Goal: Complete application form: Complete application form

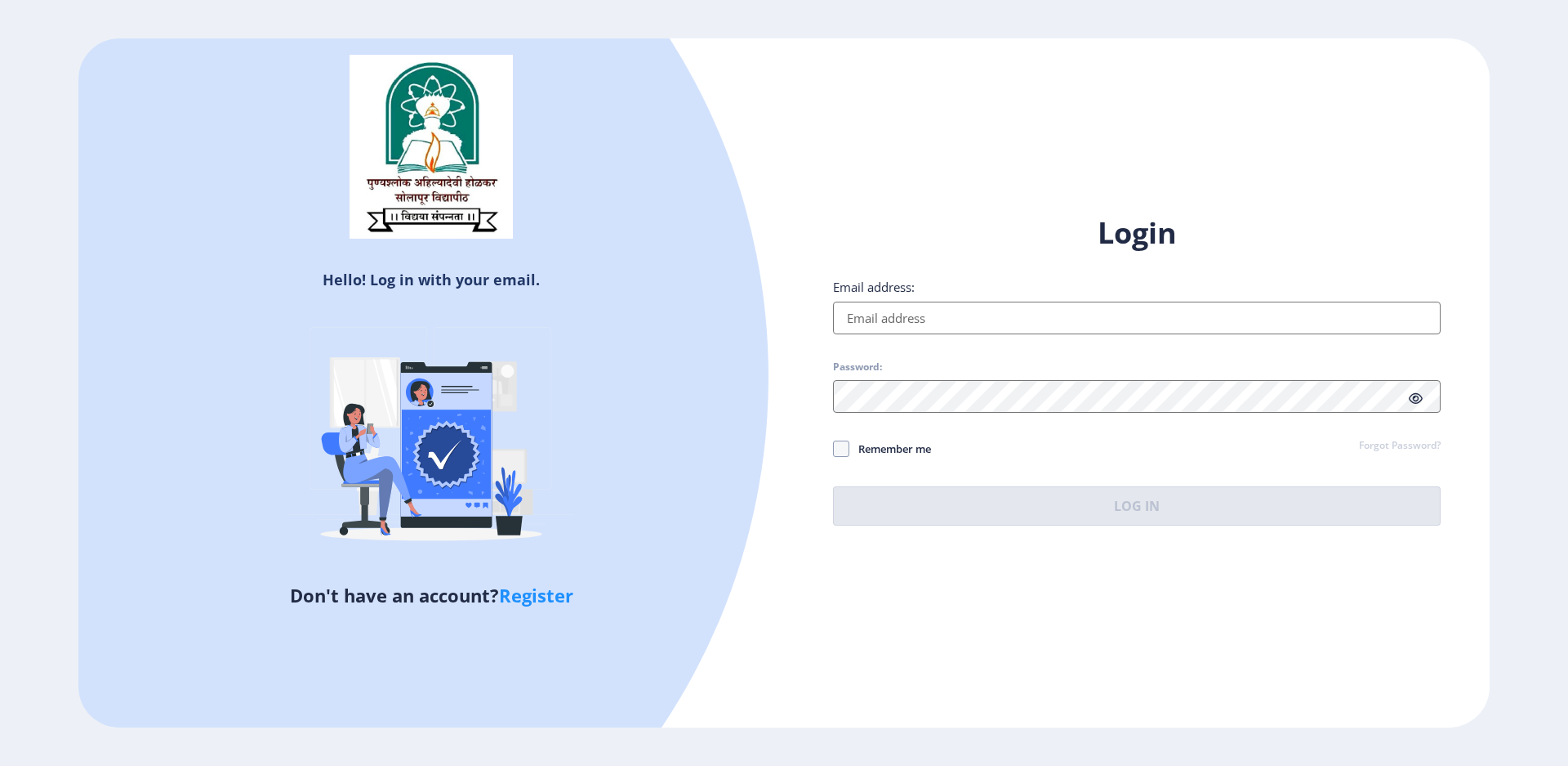
click at [891, 320] on input "Email address:" at bounding box center [1137, 318] width 607 height 33
paste input "[EMAIL_ADDRESS][DOMAIN_NAME]"
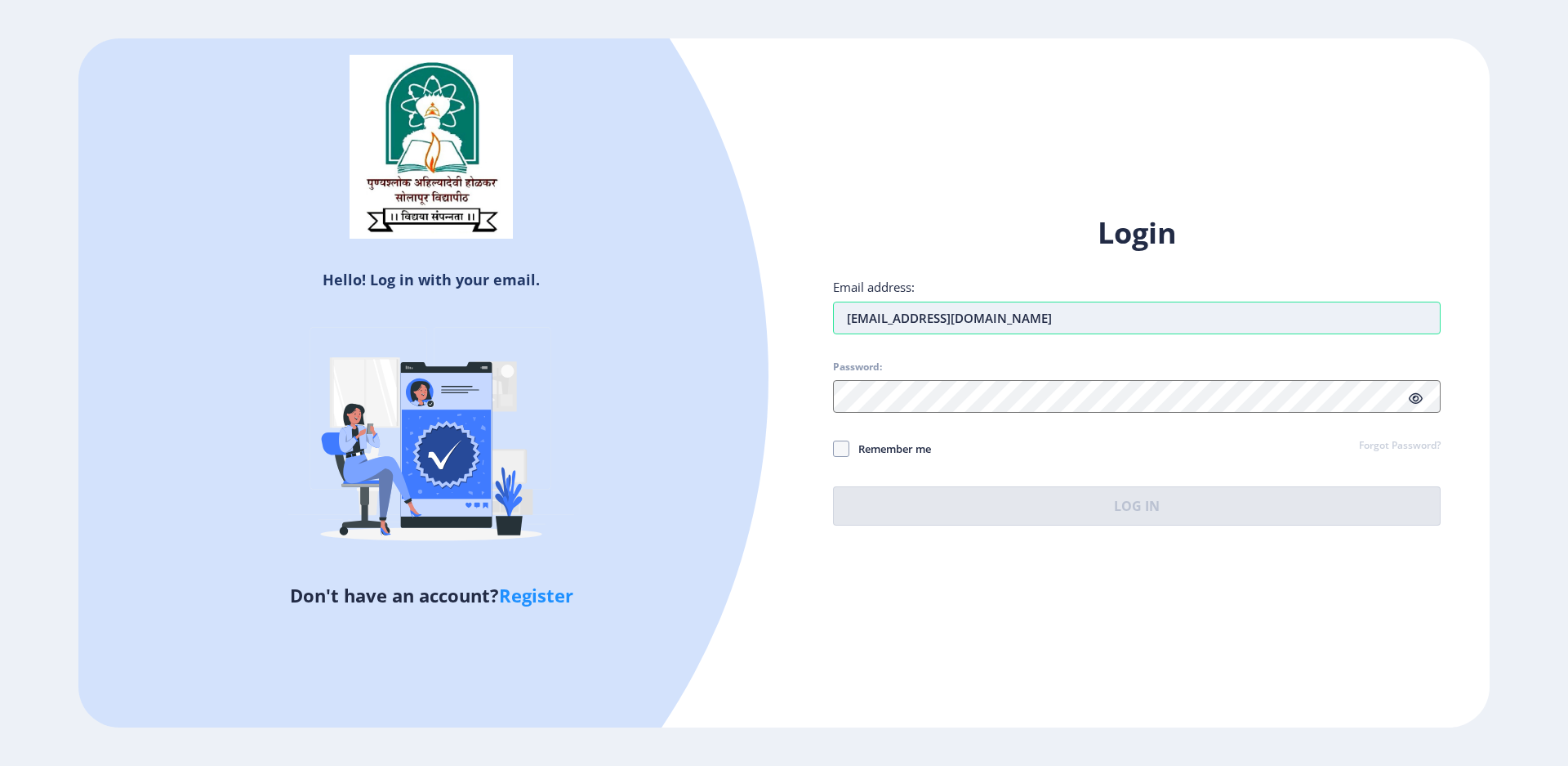
type input "[EMAIL_ADDRESS][DOMAIN_NAME]"
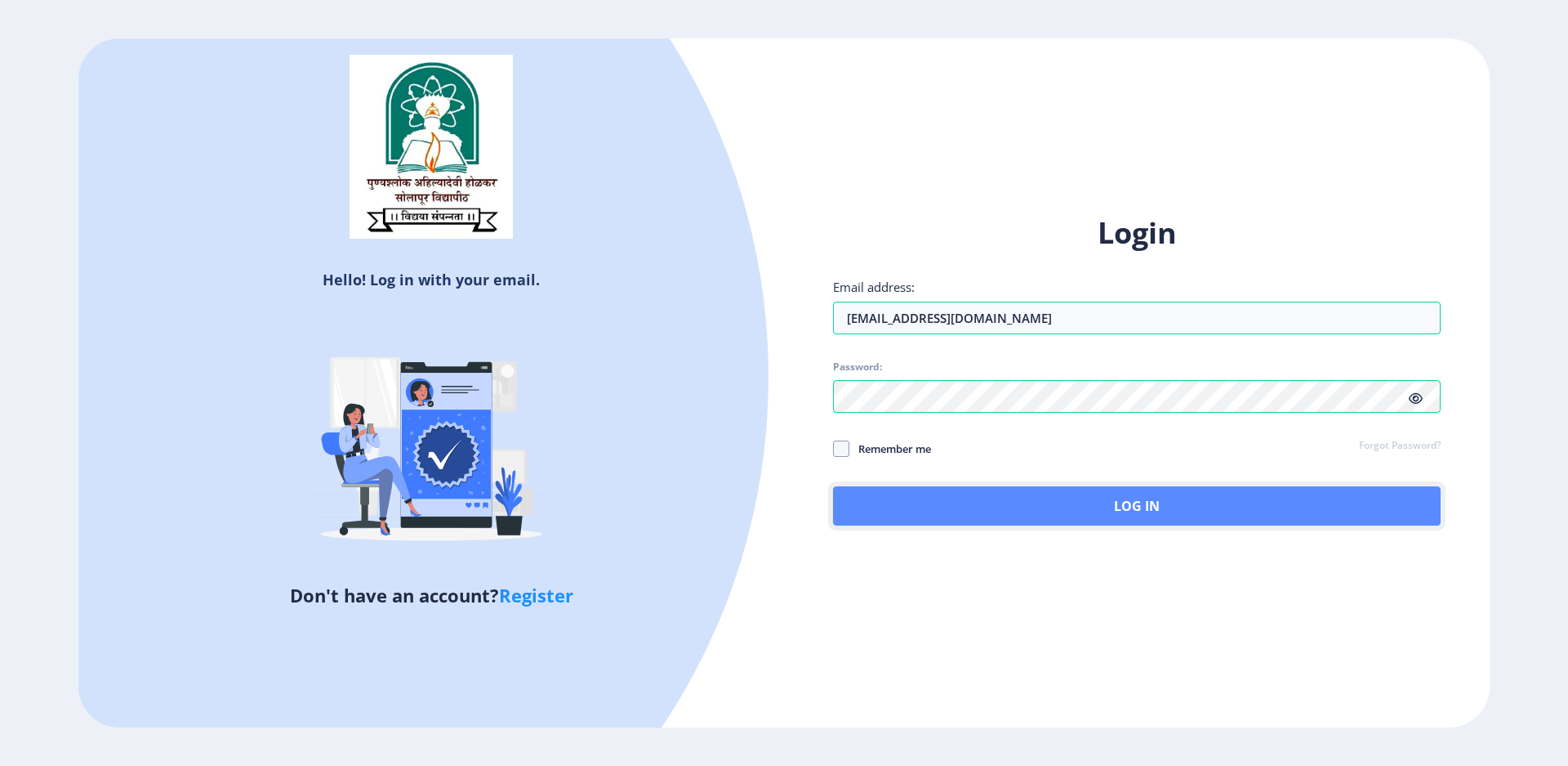
click at [1056, 515] on button "Log In" at bounding box center [1137, 506] width 607 height 39
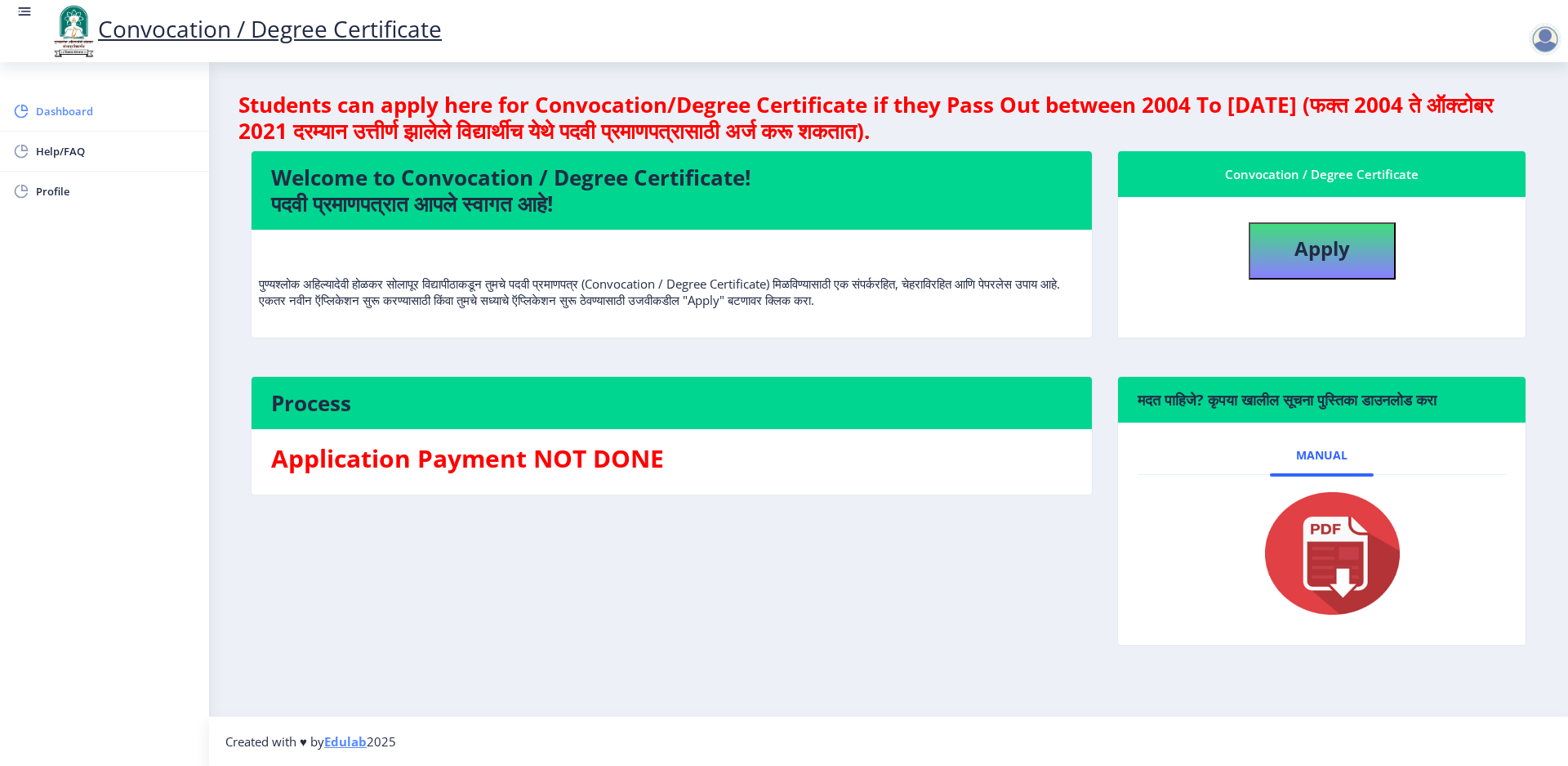
click at [71, 102] on span "Dashboard" at bounding box center [115, 111] width 160 height 19
click at [1340, 253] on b "Apply" at bounding box center [1322, 247] width 56 height 27
select select
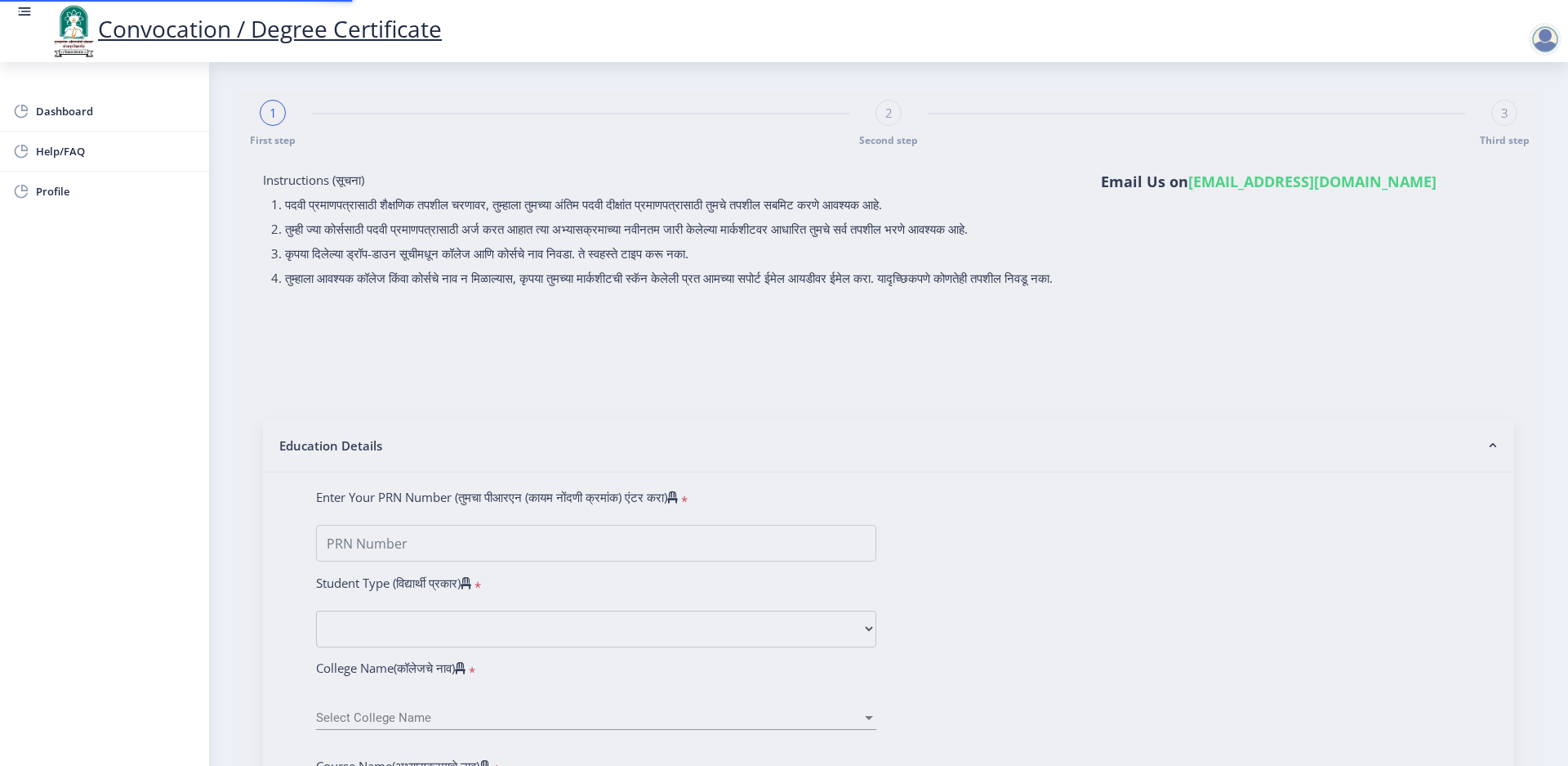
type input "[PERSON_NAME] KRUSHA"
type input "[PERSON_NAME]"
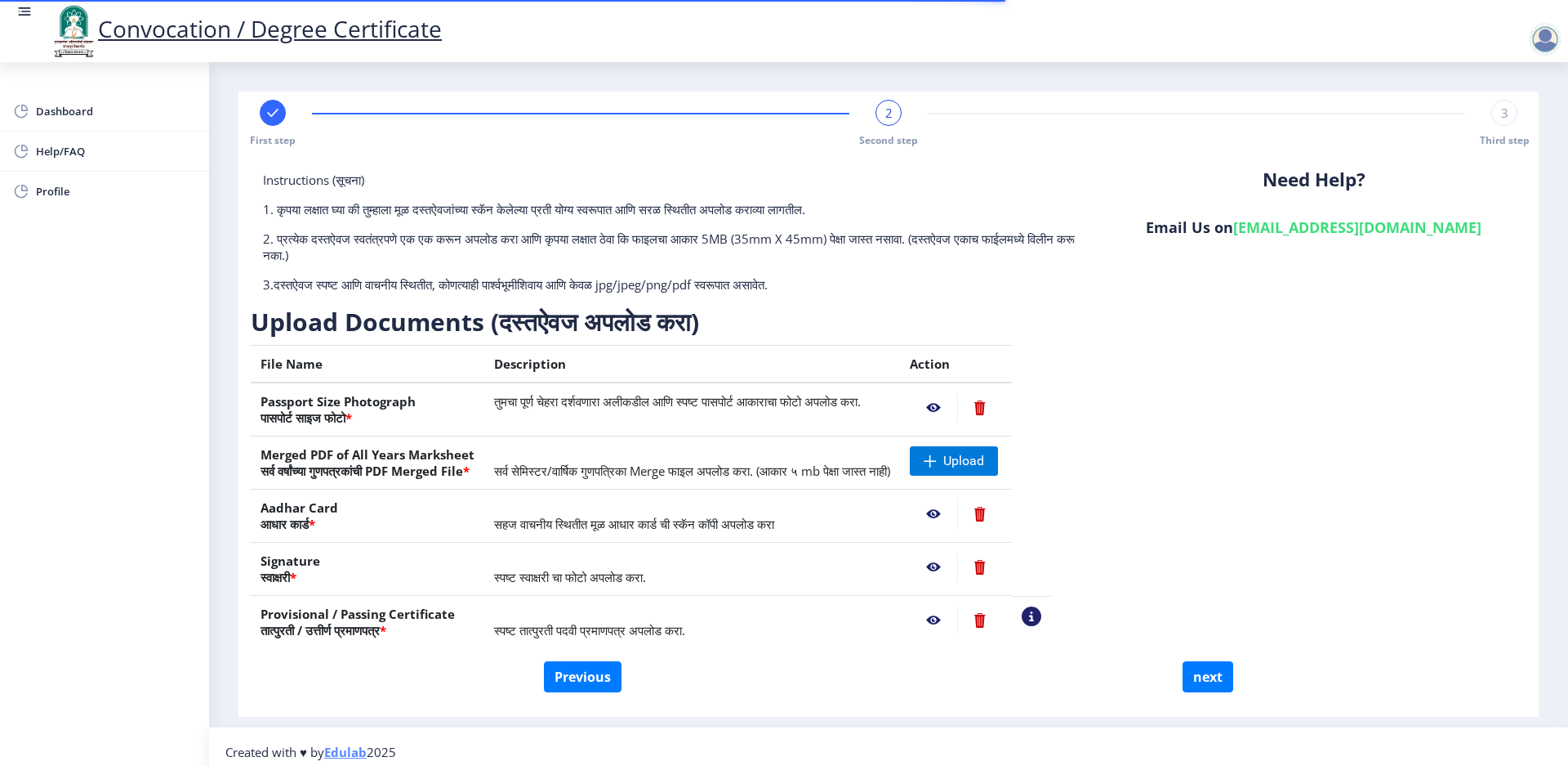
scroll to position [11, 0]
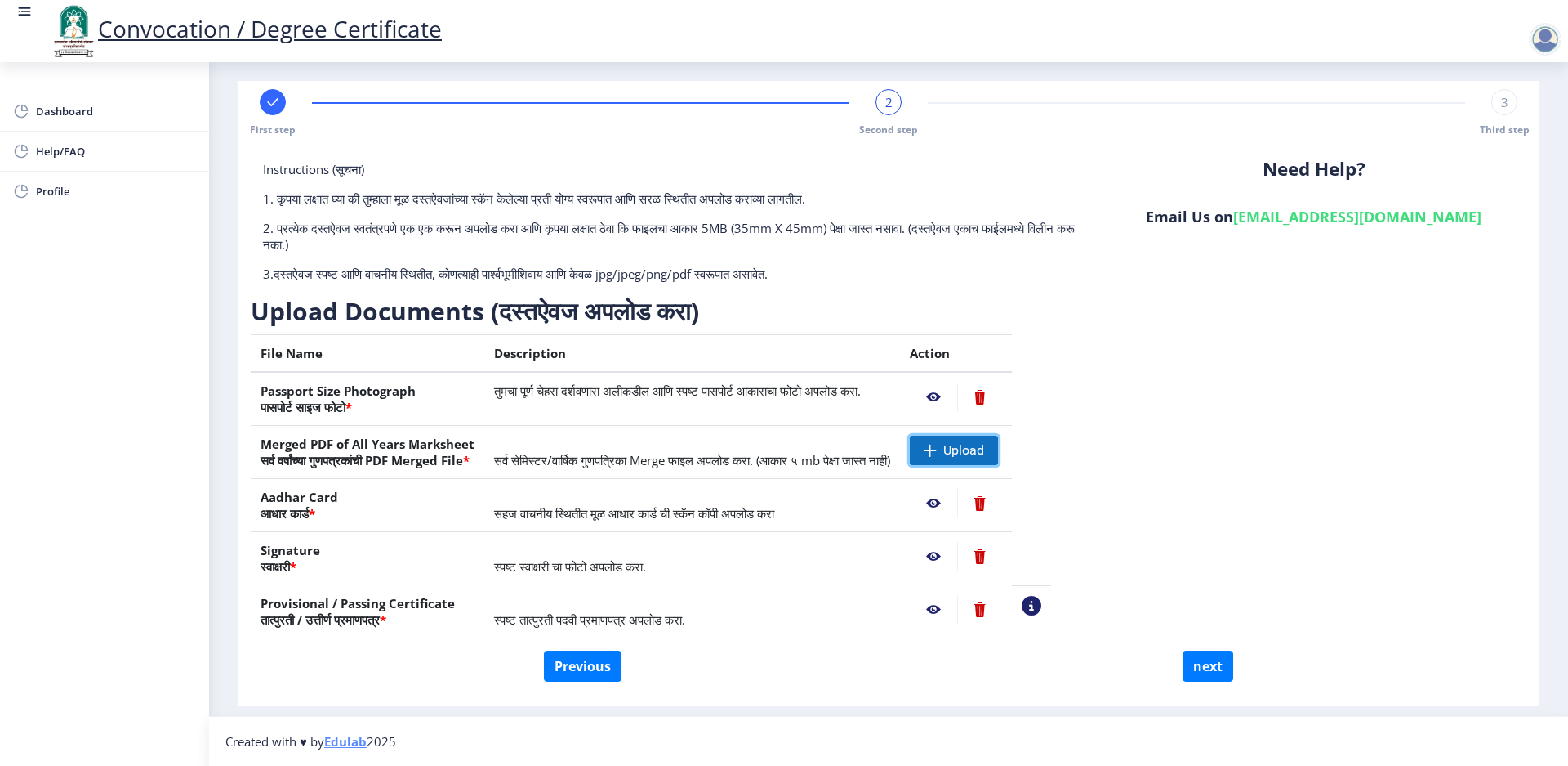
click at [985, 453] on span "Upload" at bounding box center [964, 450] width 41 height 16
click at [1201, 668] on button "next" at bounding box center [1207, 666] width 50 height 31
select select
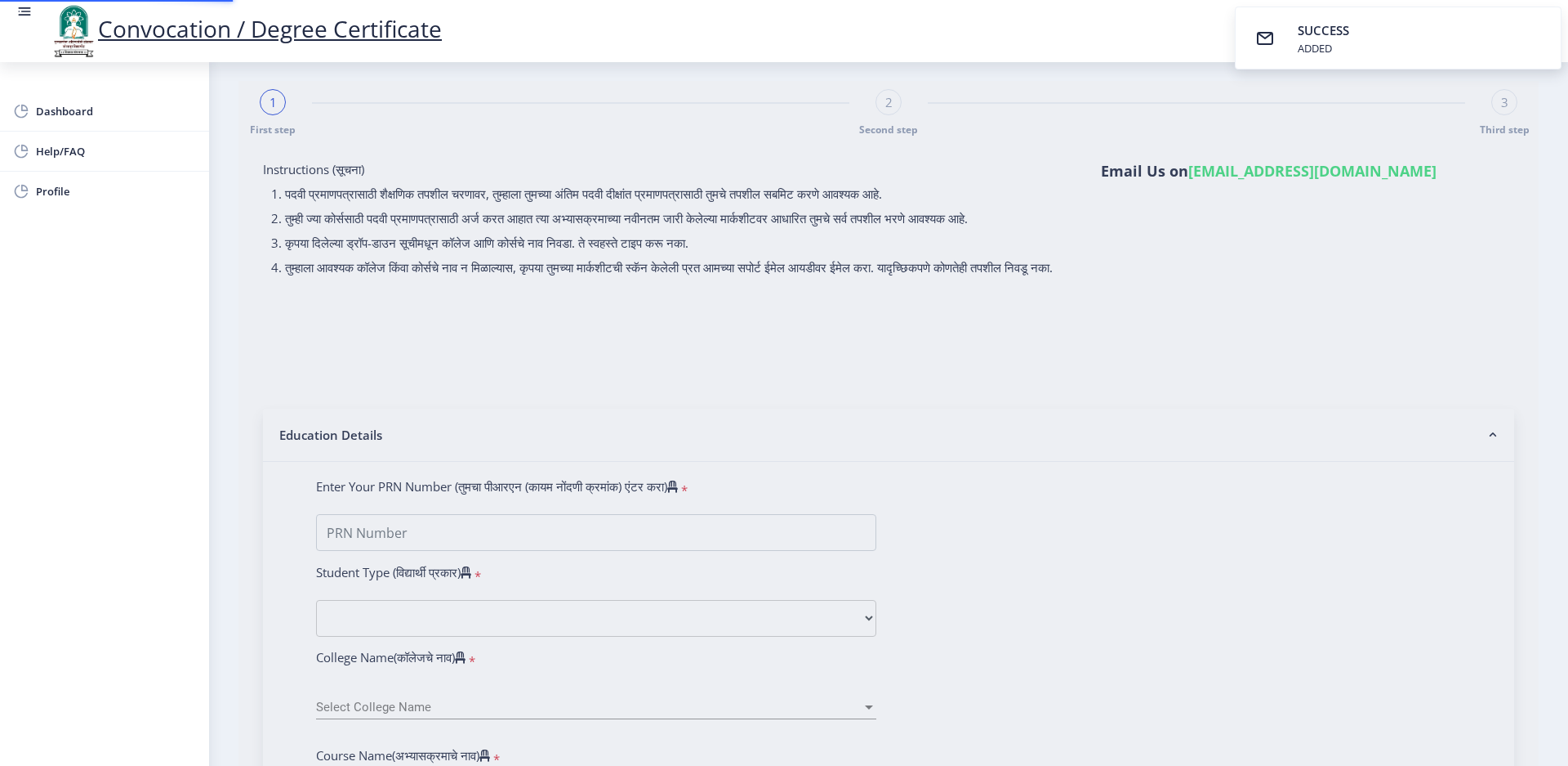
scroll to position [0, 0]
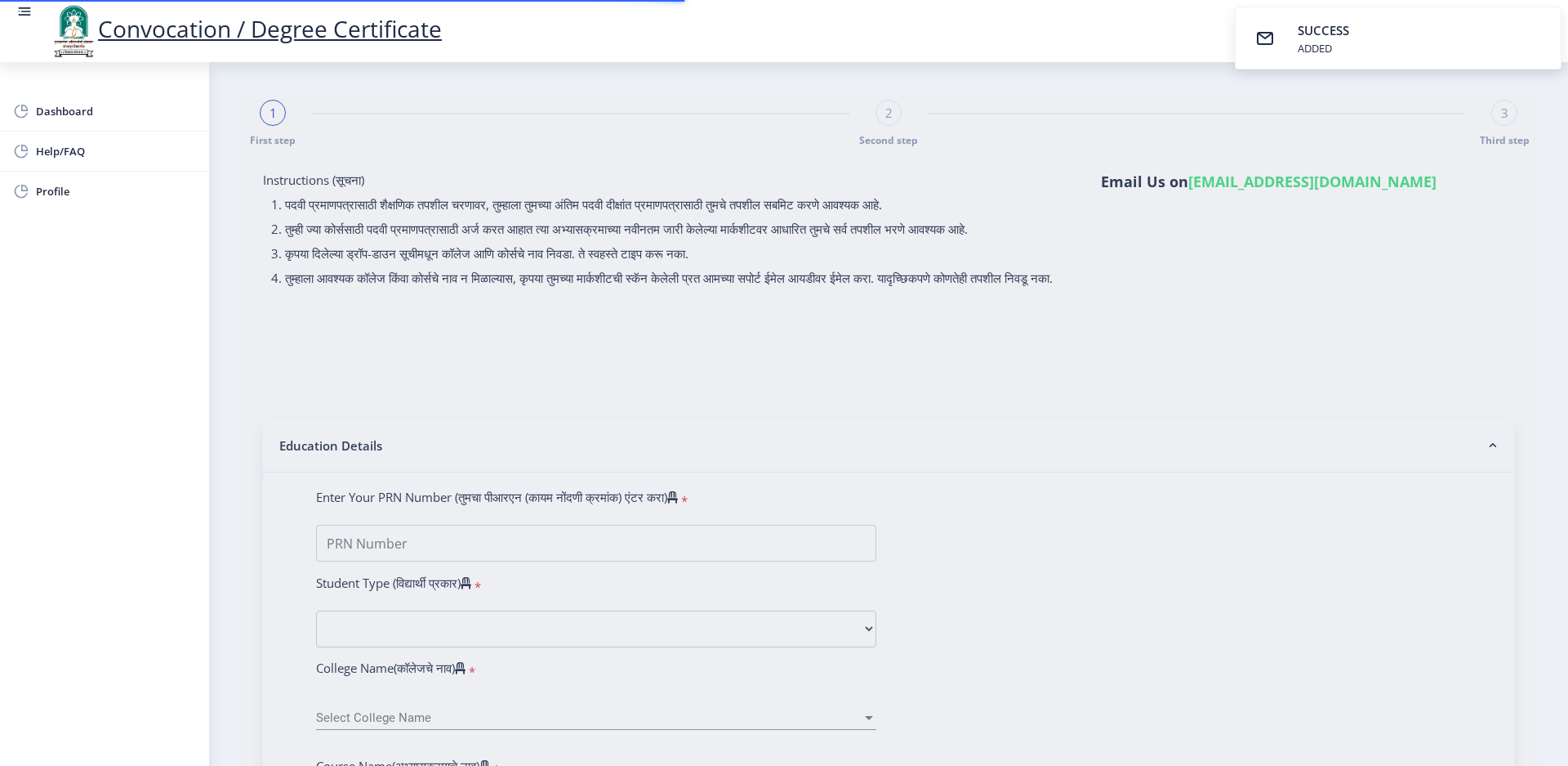
select select
type input "INGOLE VARSHA KRUSHA"
type input "SHAKUNTALA"
type input "2018032500266473"
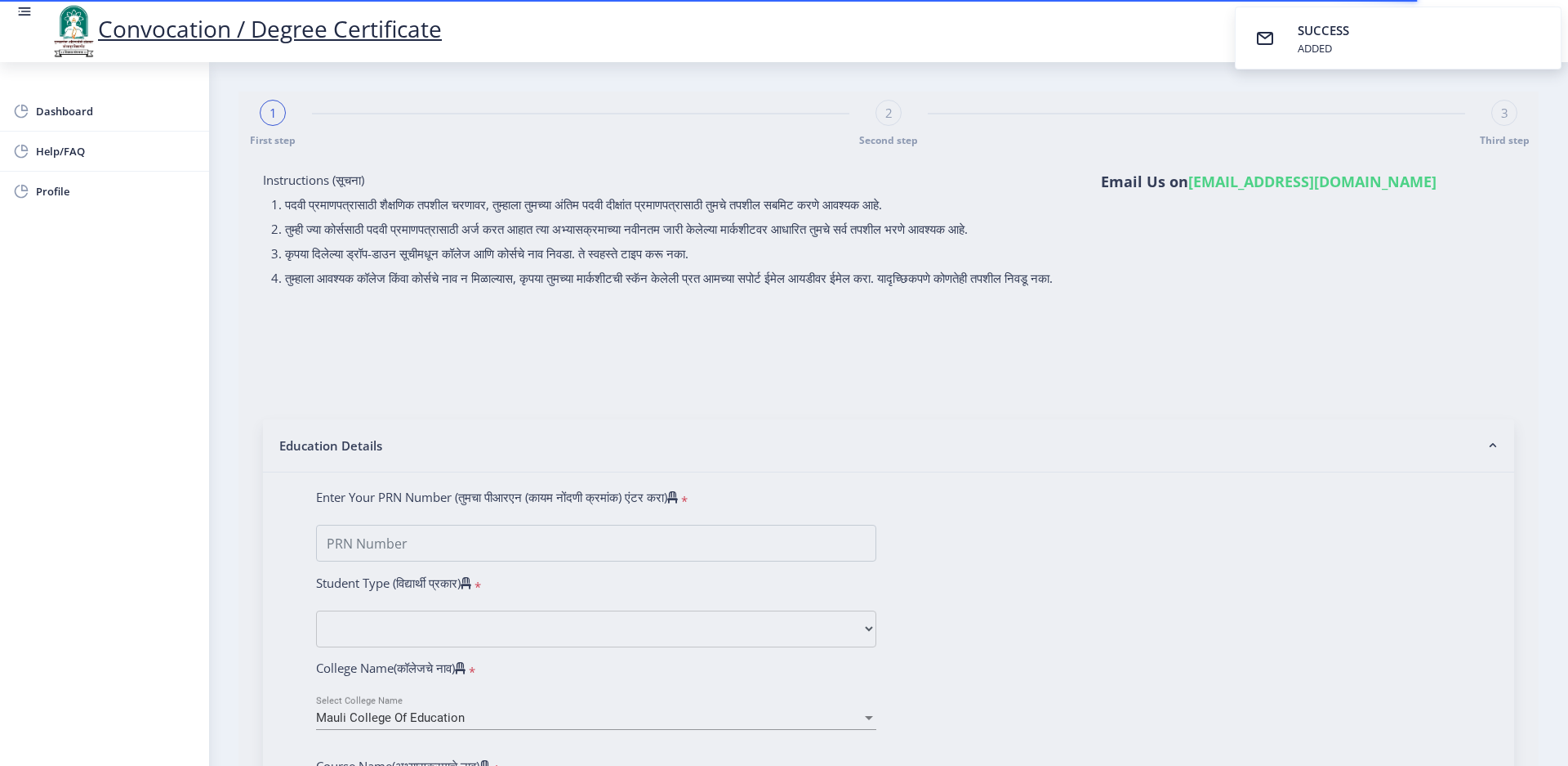
select select "Regular"
select select "2020"
select select "March"
select select "Grade A+"
type input "826647"
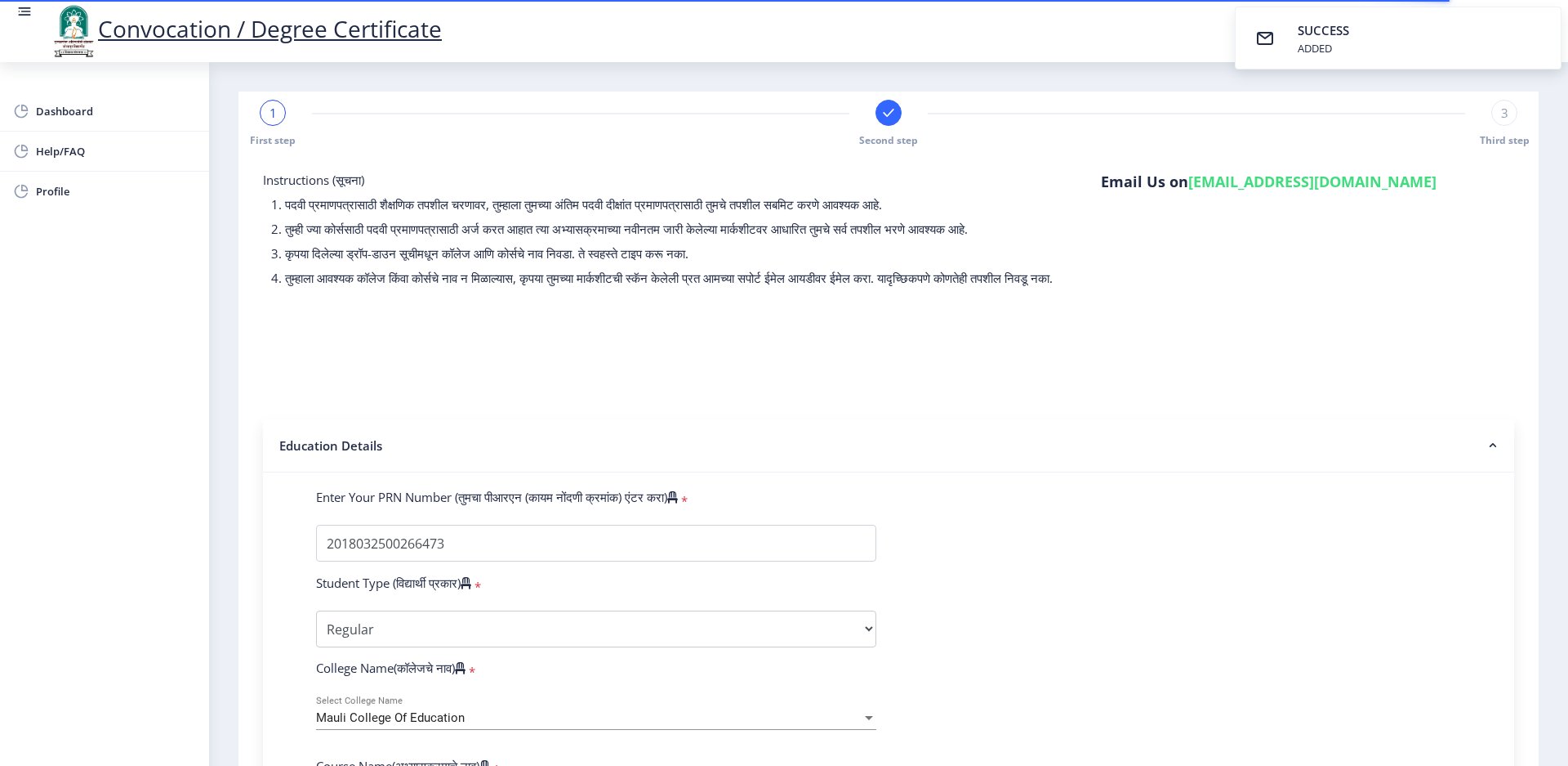
select select
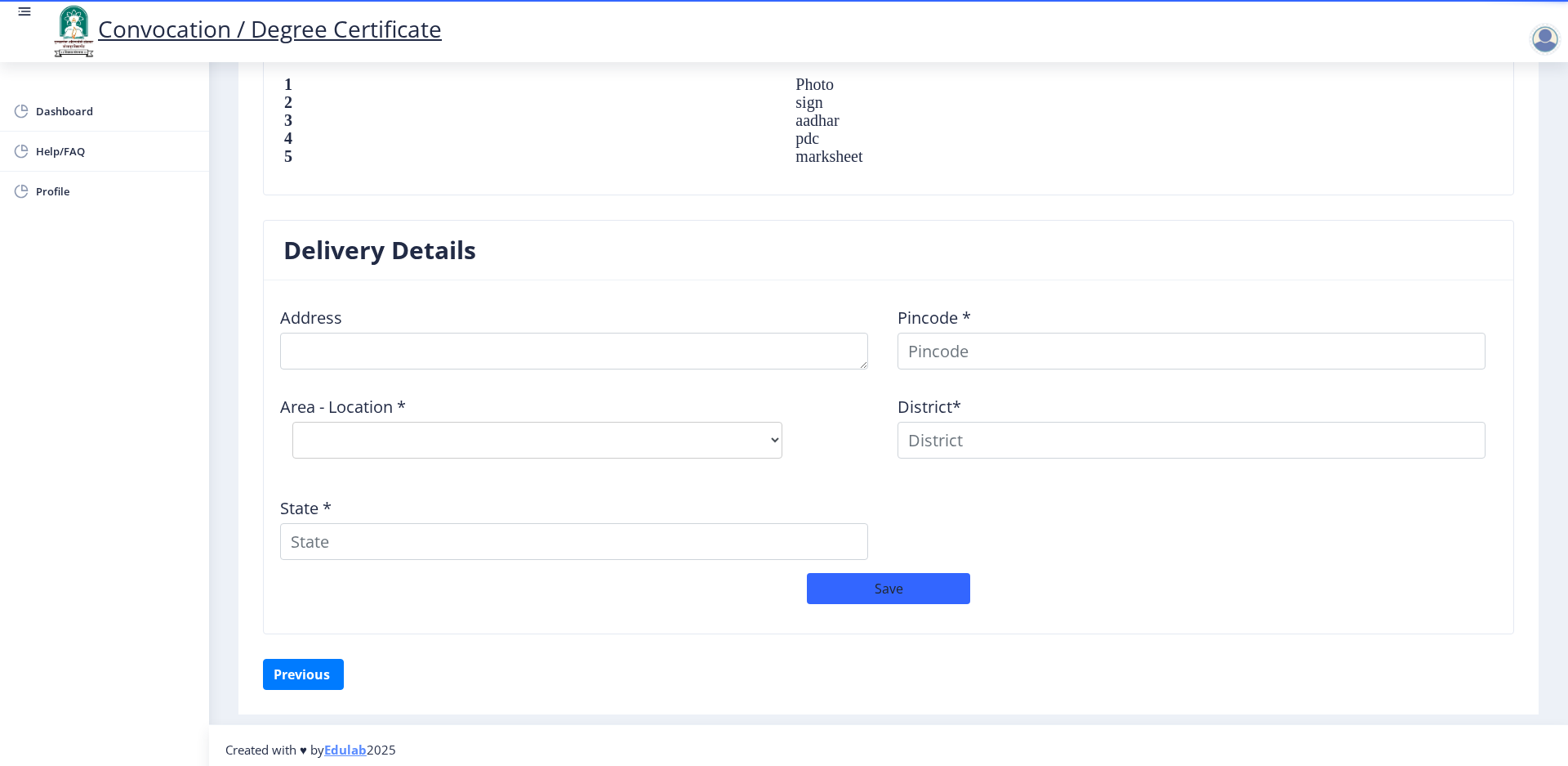
scroll to position [1173, 0]
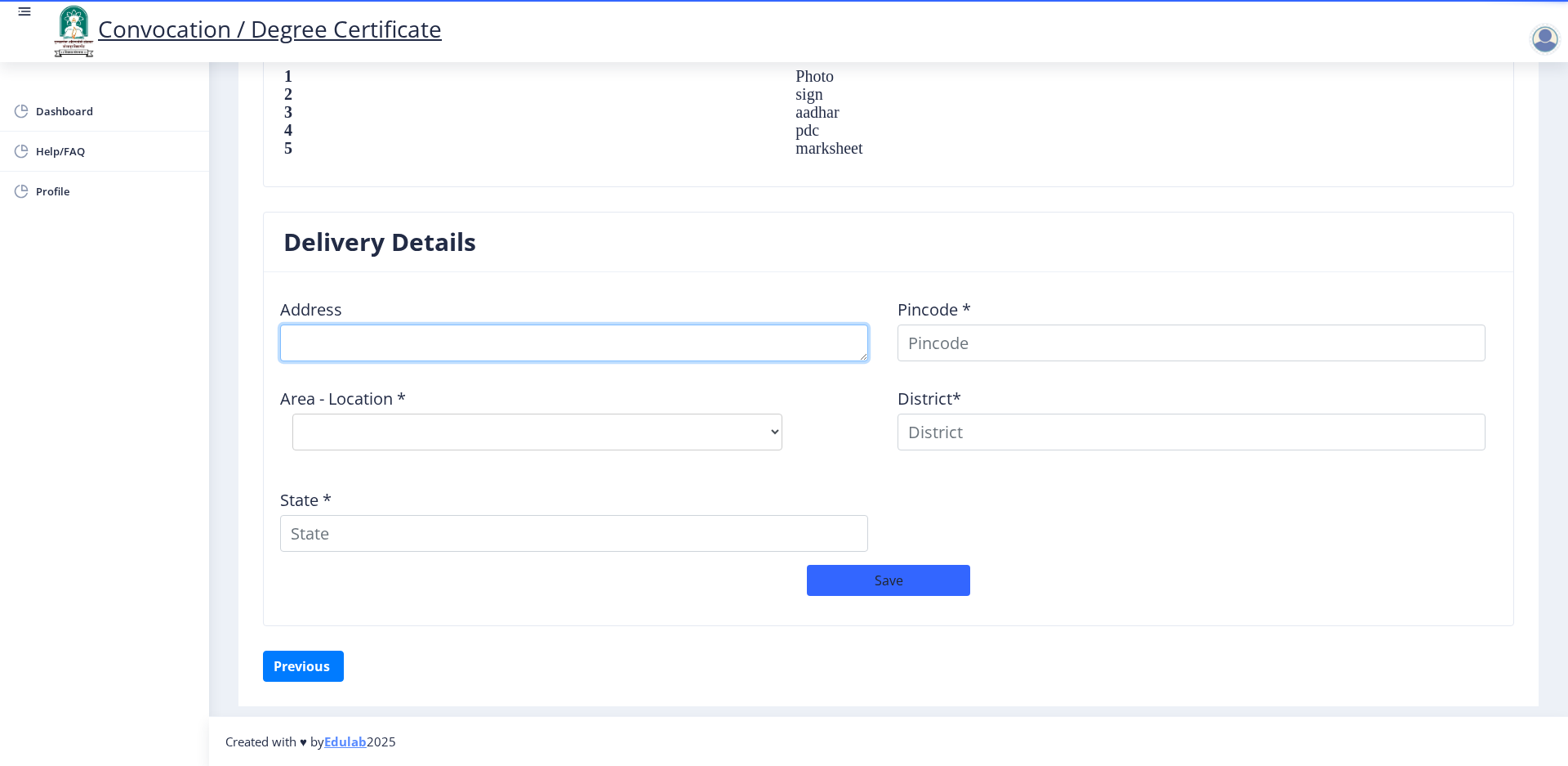
click at [365, 349] on textarea at bounding box center [574, 343] width 588 height 37
type textarea "a"
type textarea "AT POST PATVARDHAN KUROLI"
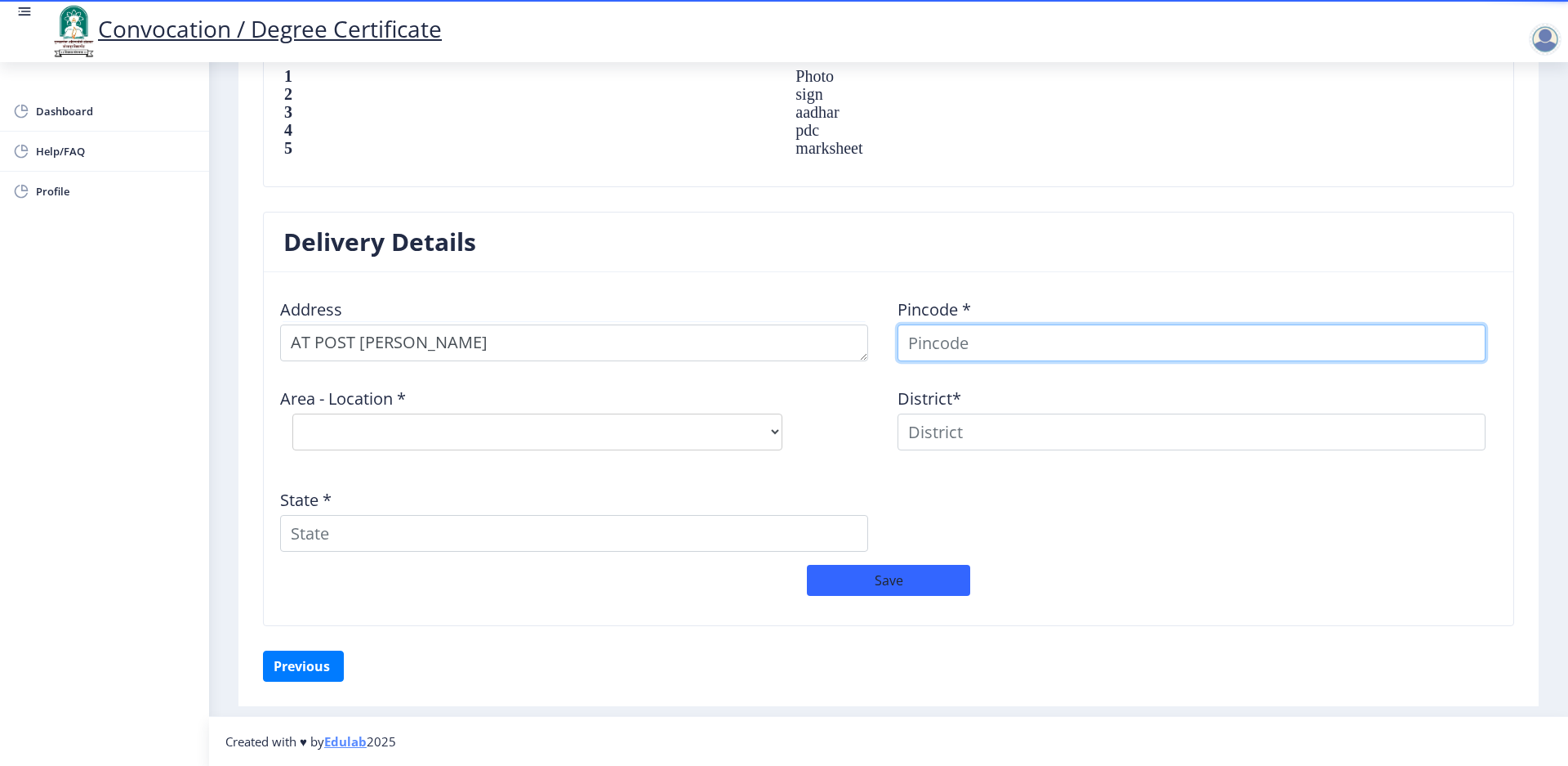
scroll to position [1161, 0]
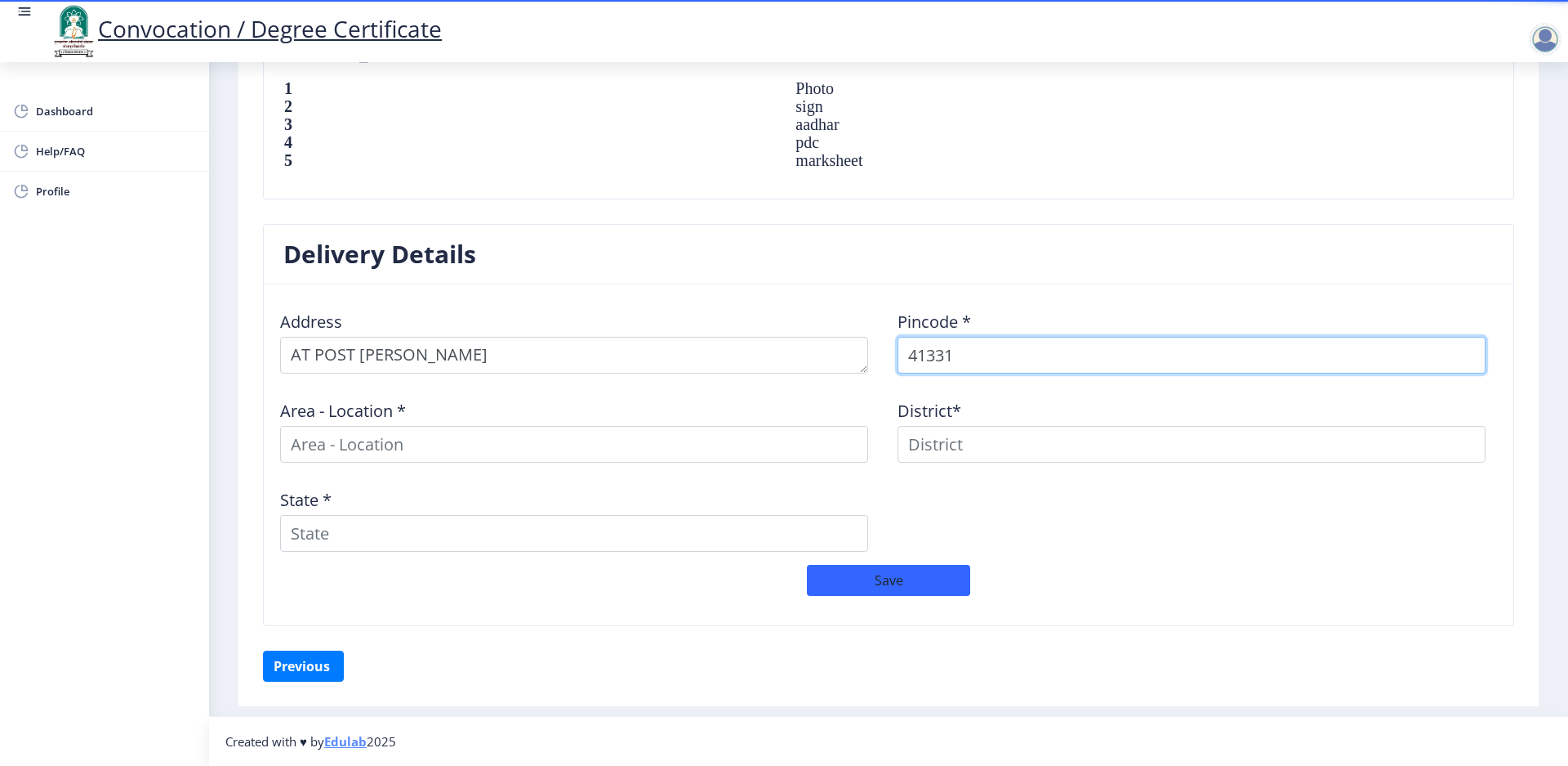
type input "413315"
select select
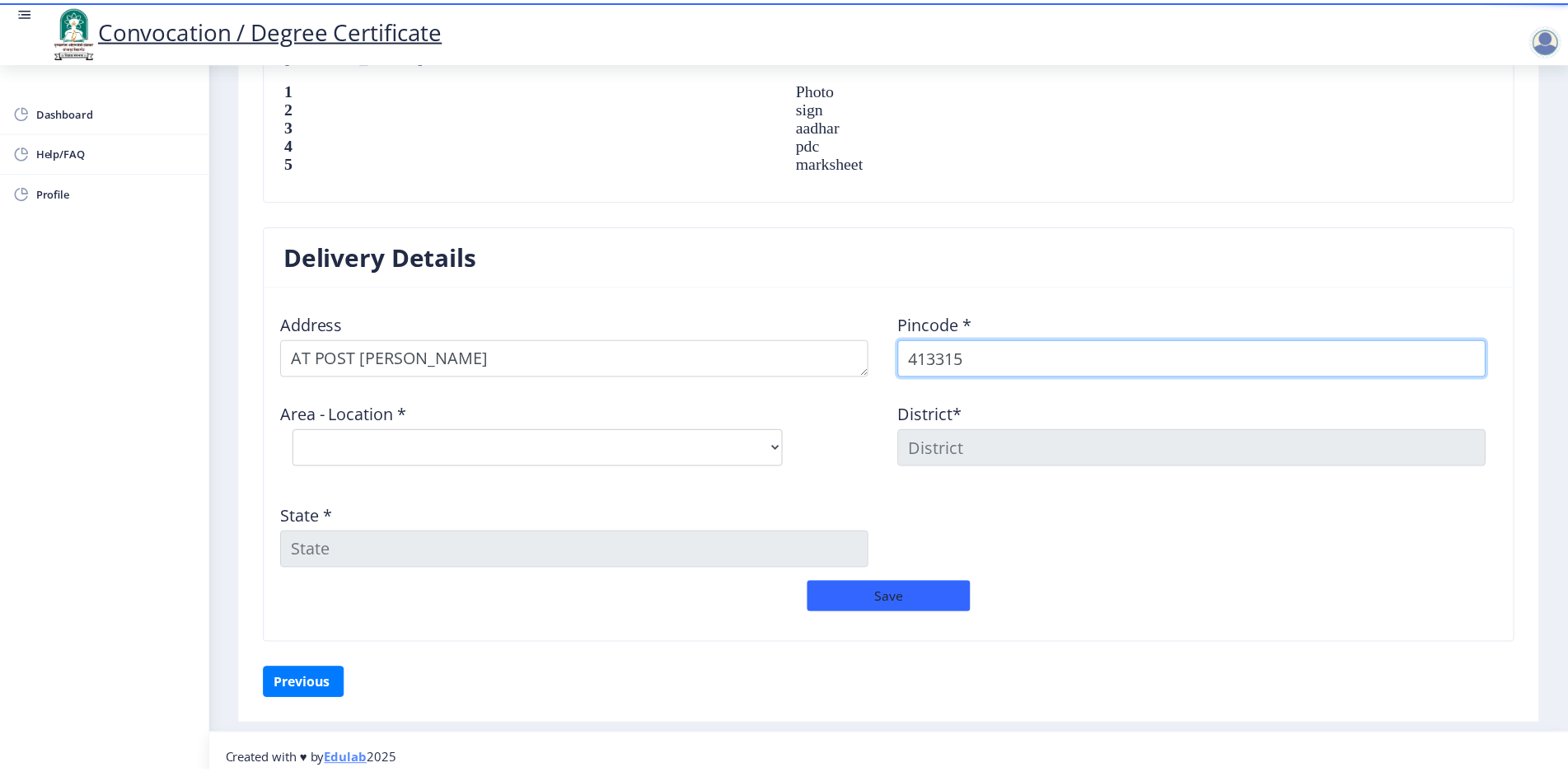
scroll to position [1182, 0]
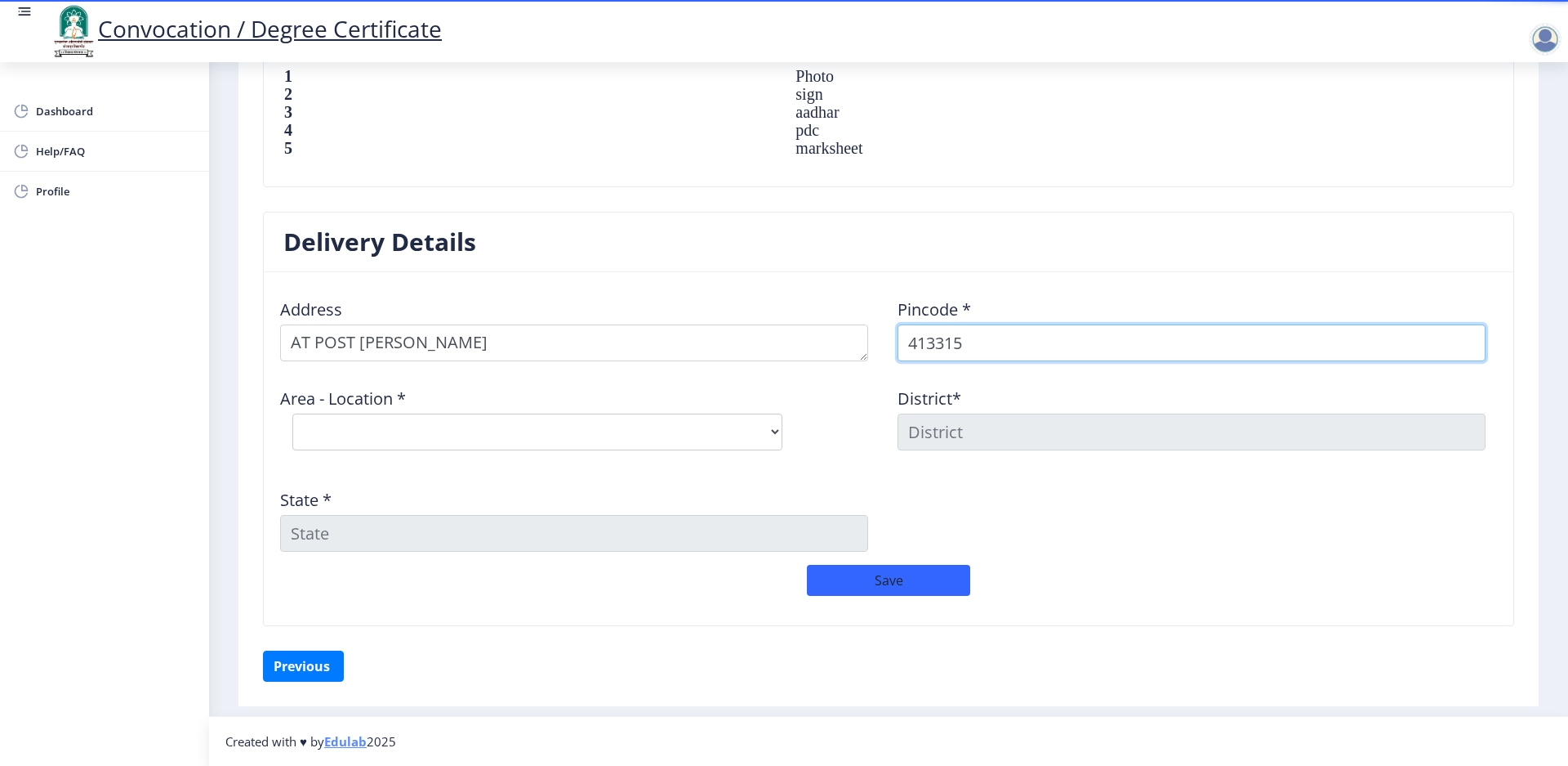
type input "413315"
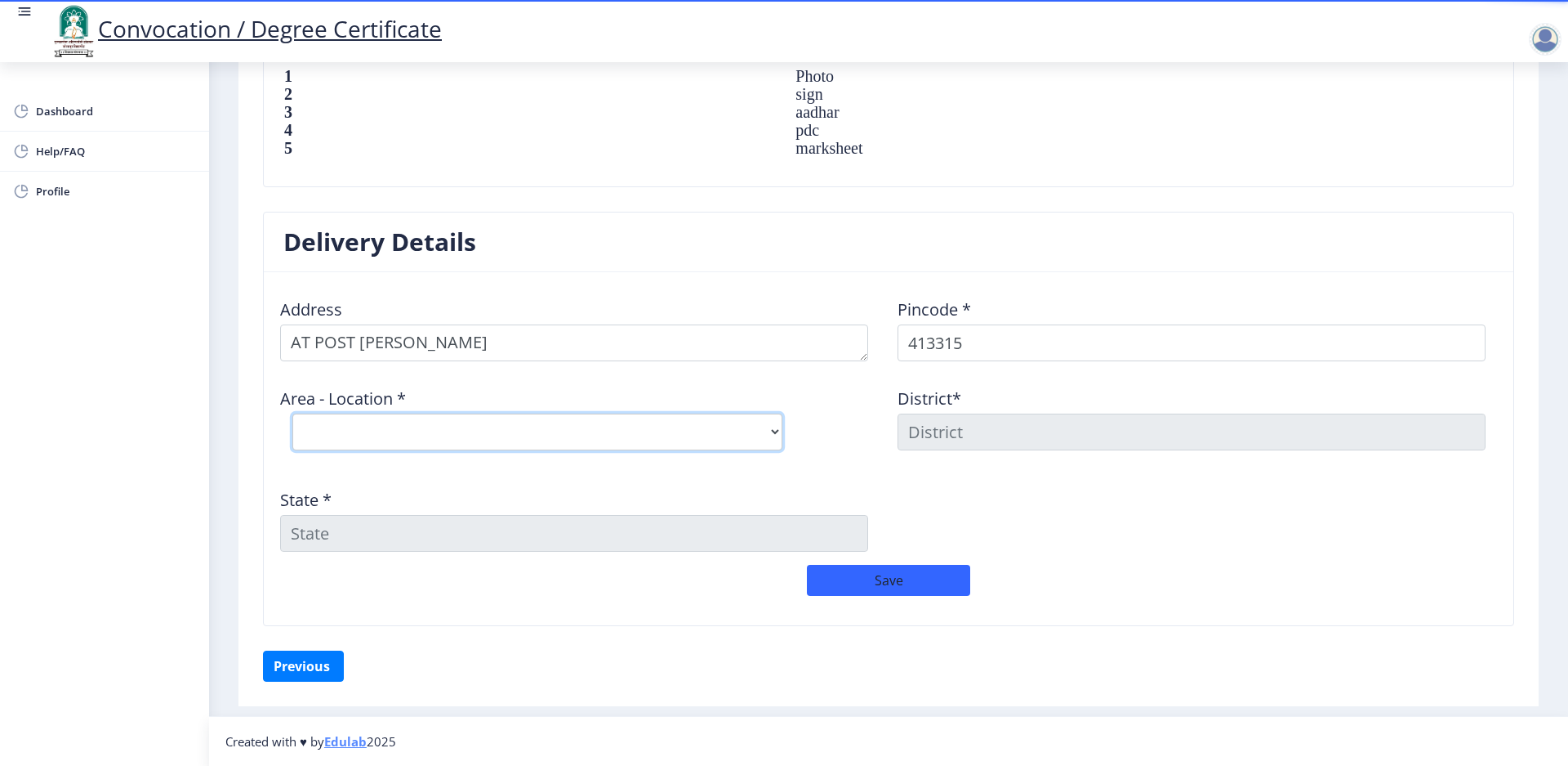
click at [644, 436] on select "Select Area Location Bhosa (K) S.O Hole B.O Patwardhan Kuroli B.O Shevate B.O" at bounding box center [537, 432] width 490 height 37
select select "3: Object"
click at [292, 413] on select "Select Area Location Bhosa (K) S.O Hole B.O Patwardhan Kuroli B.O Shevate B.O" at bounding box center [537, 432] width 490 height 37
type input "SOLAPUR"
type input "Maharashtra"
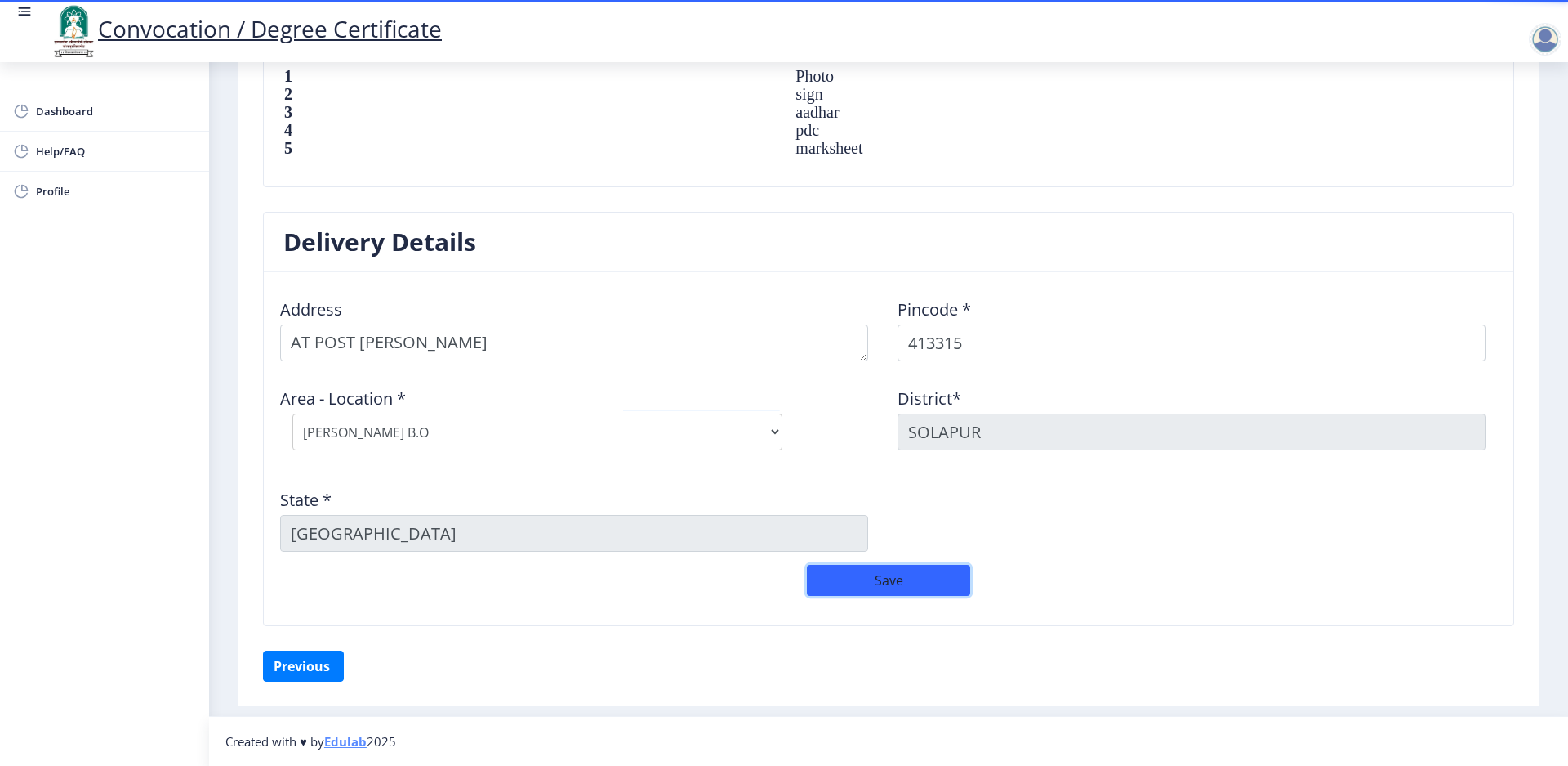
click at [879, 583] on button "Save" at bounding box center [888, 580] width 163 height 31
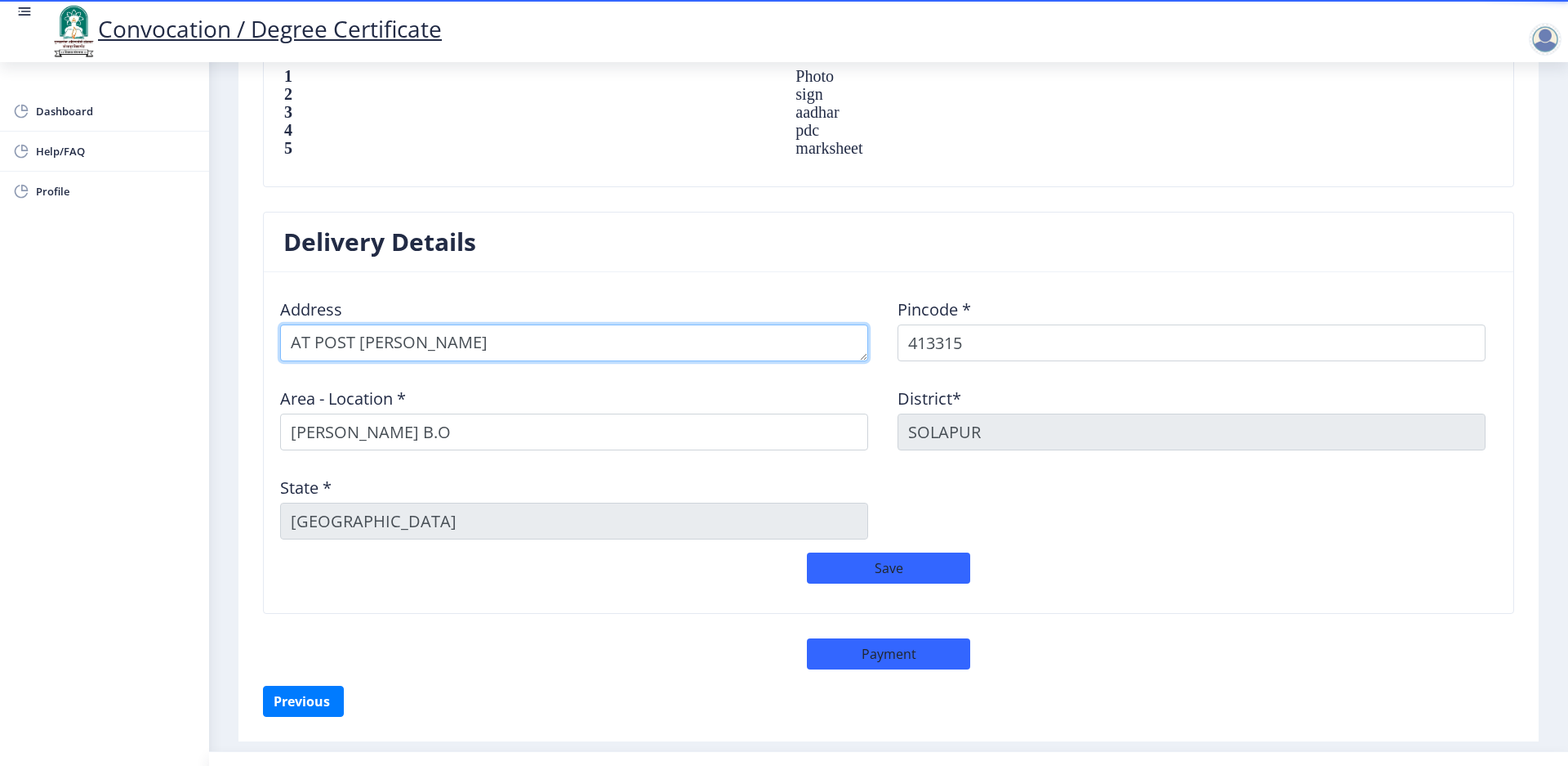
click at [396, 344] on textarea at bounding box center [574, 343] width 588 height 37
type textarea "AT POST PATWARDHAN KUROLI"
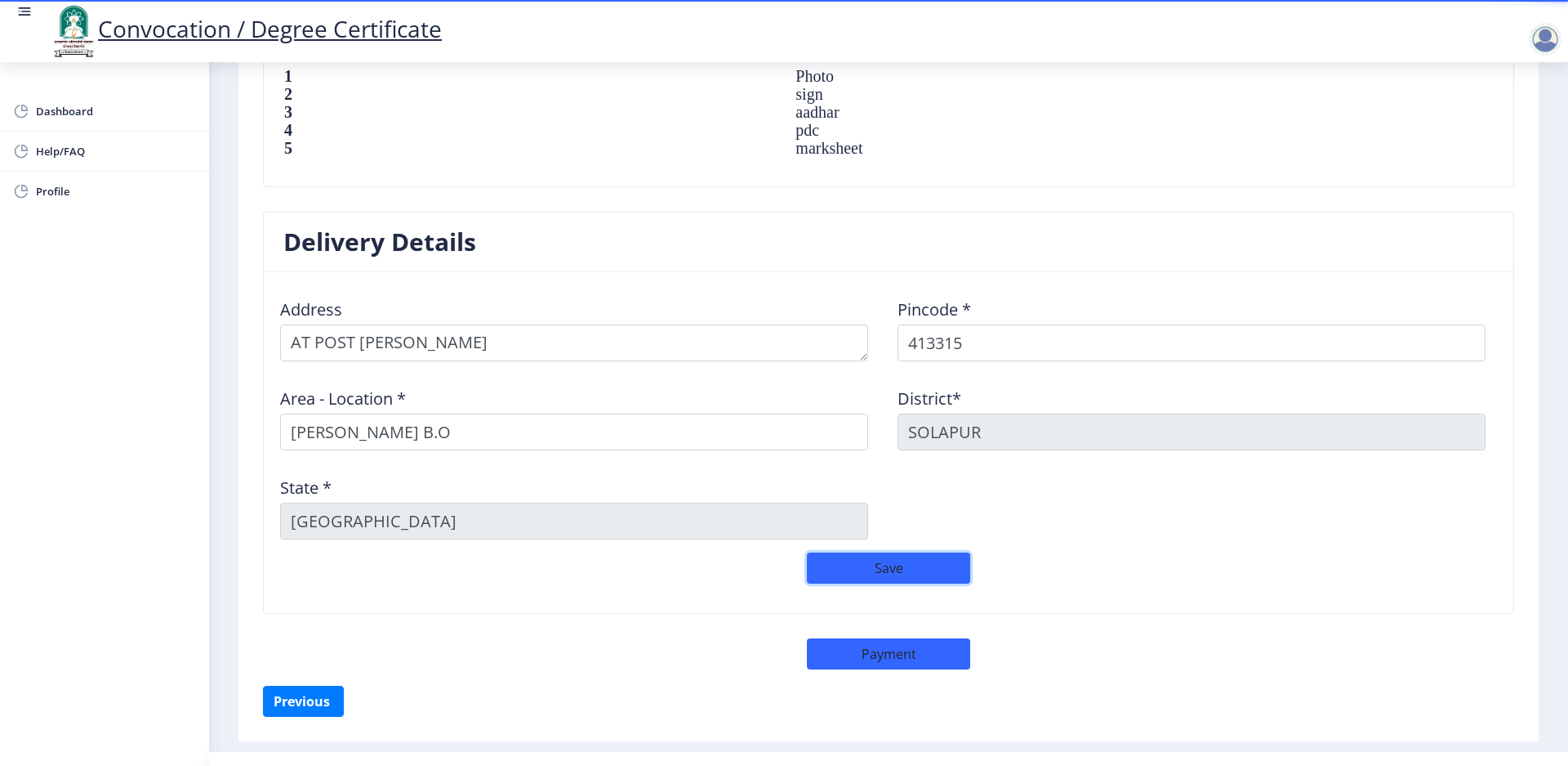
click at [896, 562] on button "Save" at bounding box center [888, 568] width 163 height 31
click at [867, 569] on button "Save" at bounding box center [888, 568] width 163 height 31
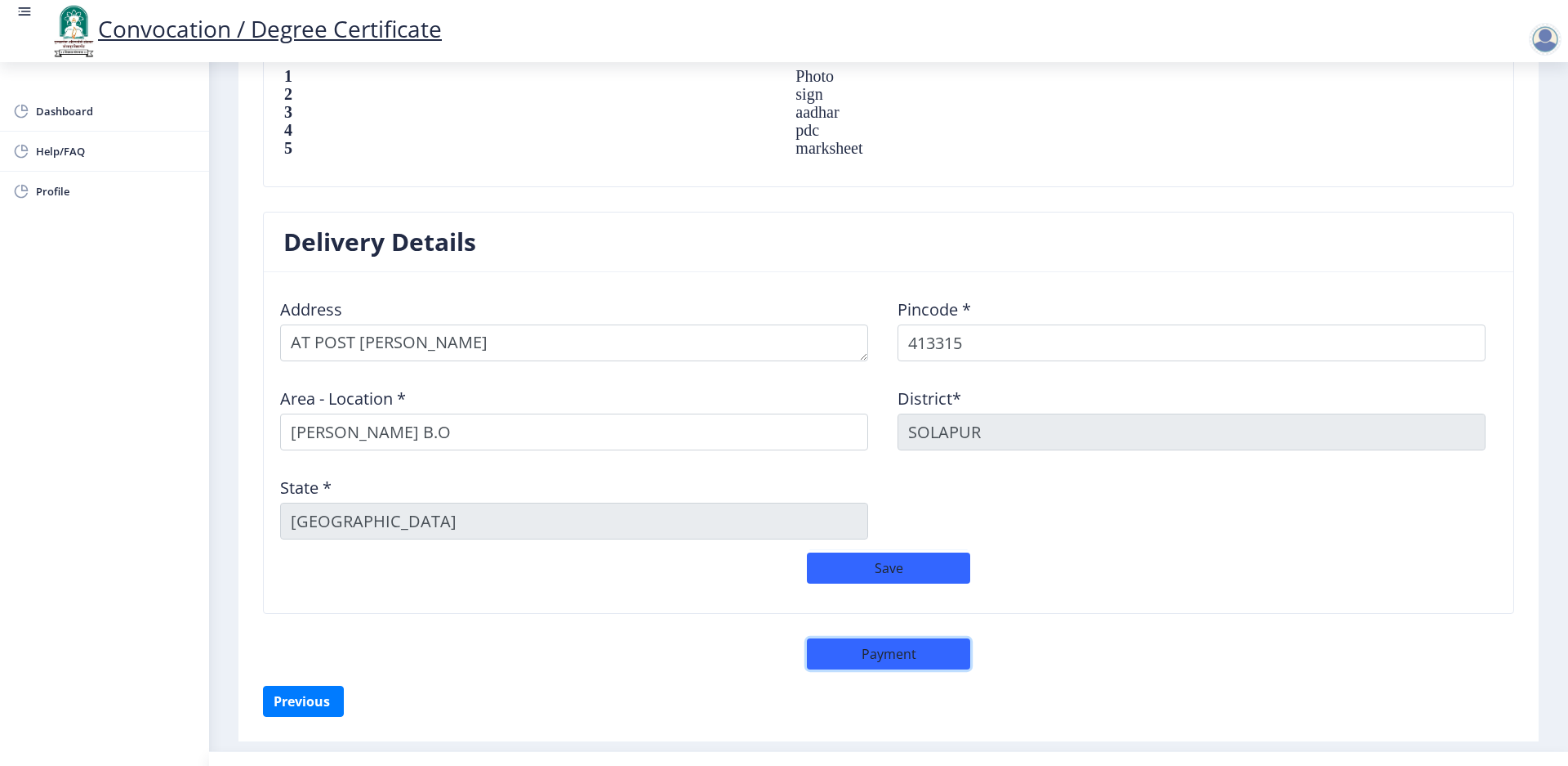
click at [898, 661] on button "Payment" at bounding box center [888, 653] width 163 height 31
select select "sealed"
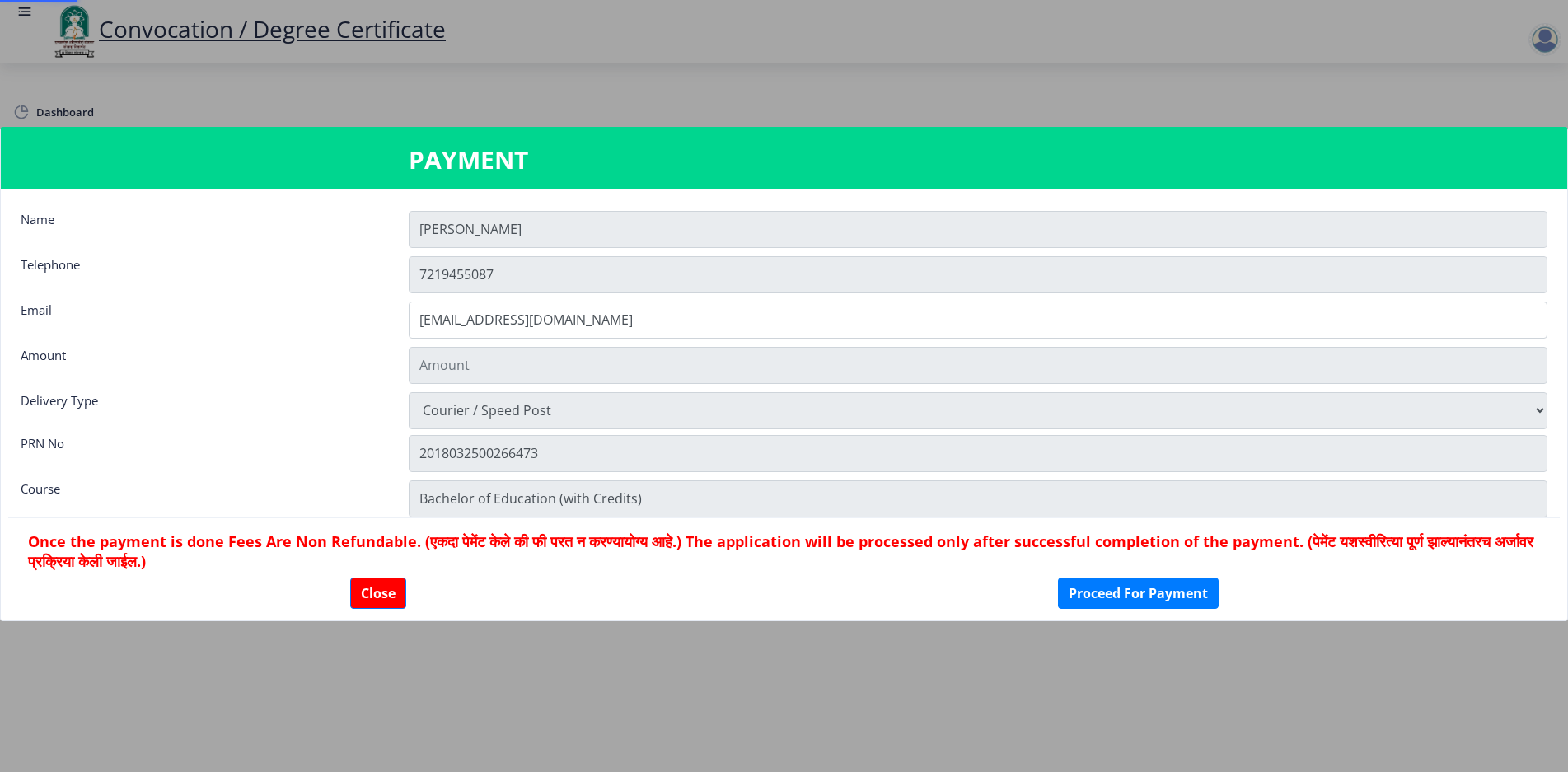
type input "2885"
